Goal: Task Accomplishment & Management: Manage account settings

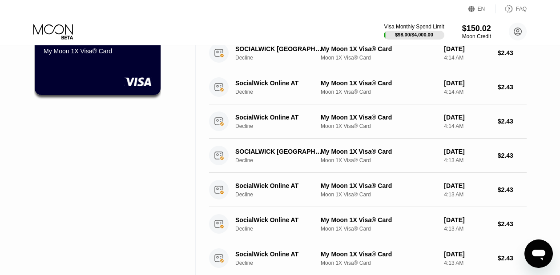
scroll to position [87, 0]
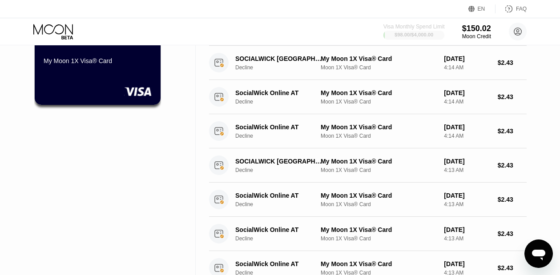
click at [398, 30] on div "$98.00 / $4,000.00" at bounding box center [413, 35] width 61 height 10
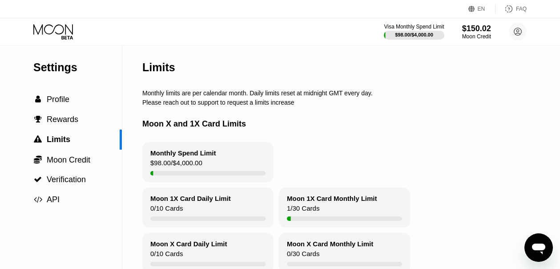
click at [65, 24] on icon at bounding box center [53, 32] width 41 height 16
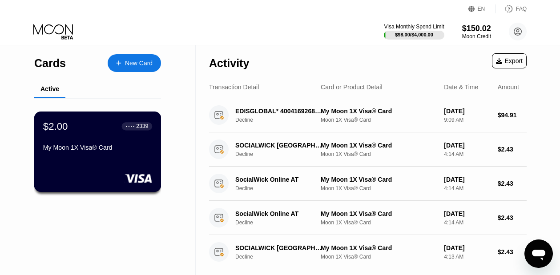
click at [111, 155] on div "My Moon 1X Visa® Card" at bounding box center [97, 149] width 109 height 11
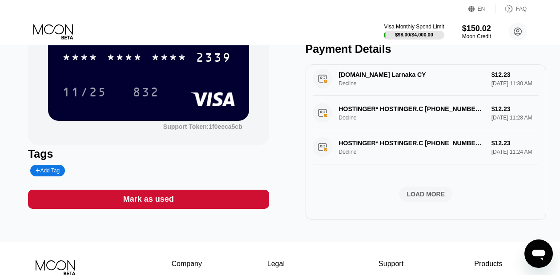
scroll to position [389, 0]
click at [423, 194] on div "LOAD MORE" at bounding box center [426, 194] width 38 height 8
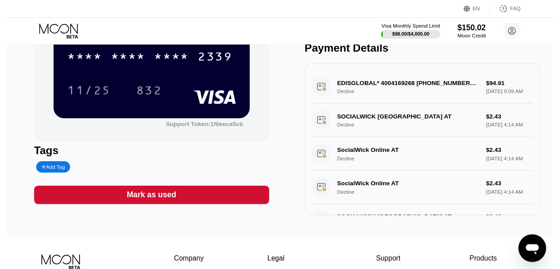
scroll to position [0, 0]
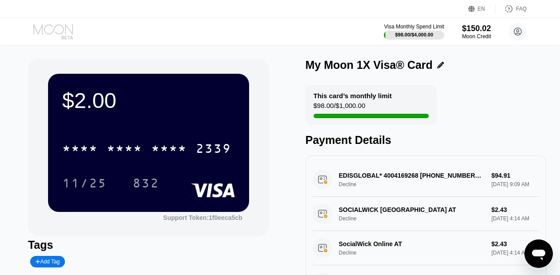
click at [63, 36] on icon at bounding box center [67, 38] width 12 height 4
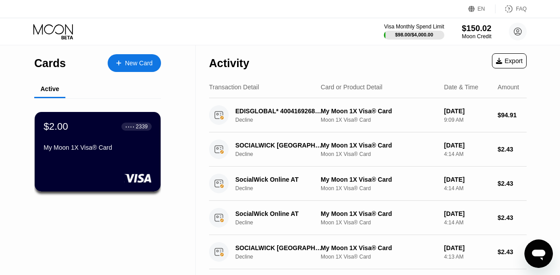
click at [473, 26] on div "$150.02" at bounding box center [477, 28] width 30 height 9
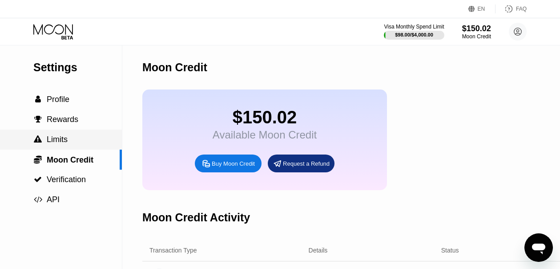
click at [48, 144] on span "Limits" at bounding box center [57, 139] width 21 height 9
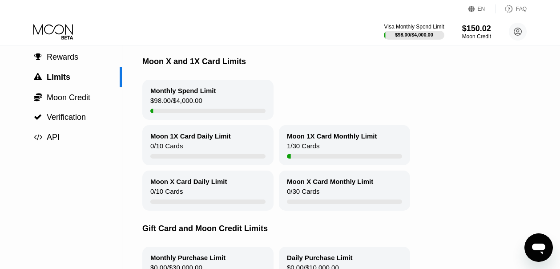
scroll to position [70, 0]
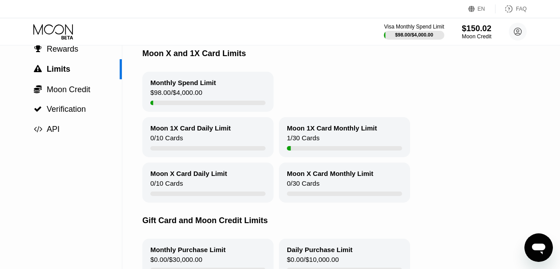
click at [478, 30] on div "$150.02" at bounding box center [477, 28] width 30 height 9
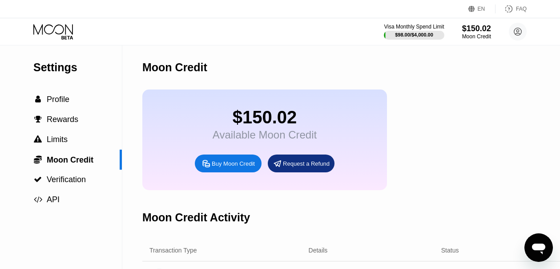
click at [248, 127] on div "$150.02" at bounding box center [265, 117] width 104 height 20
